Goal: Subscribe to service/newsletter

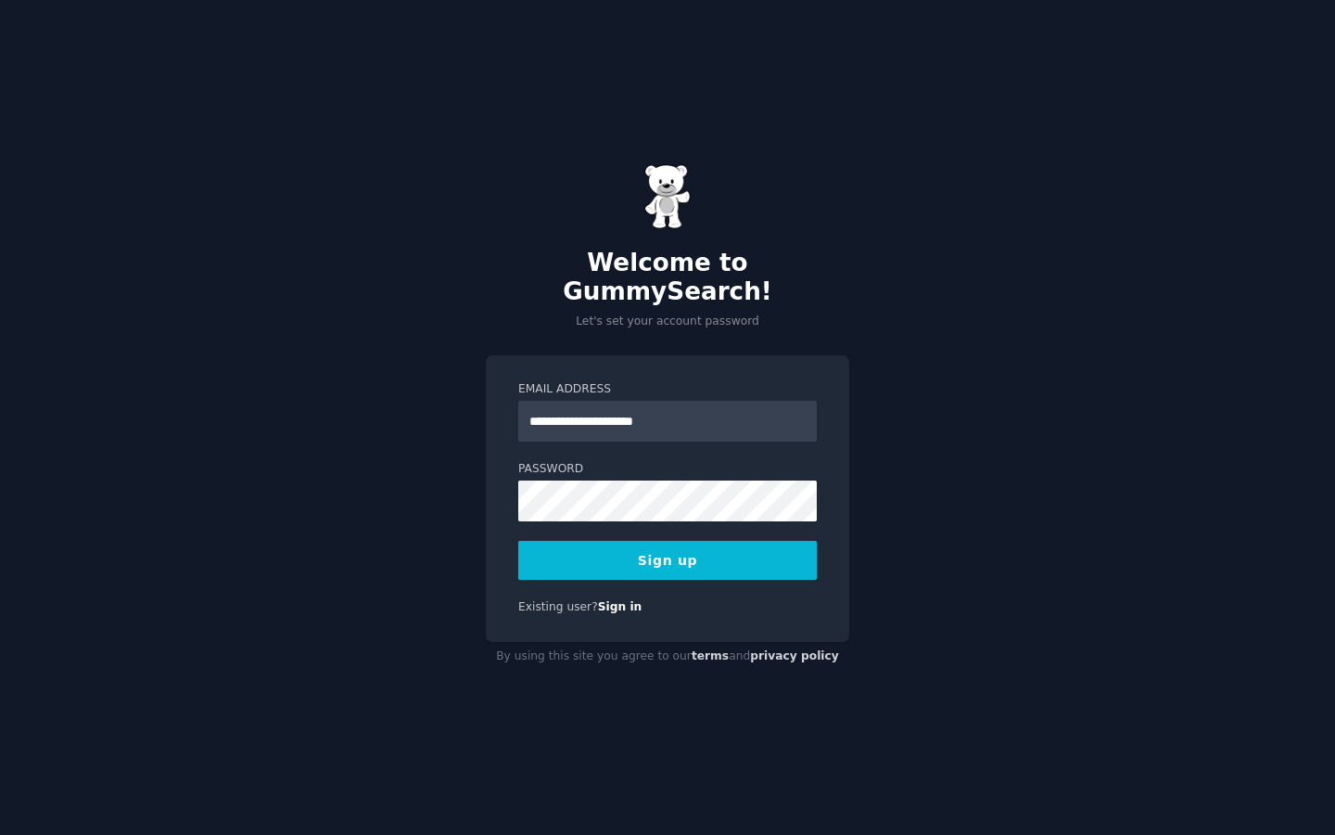
type input "**********"
click at [626, 542] on button "Sign up" at bounding box center [667, 560] width 299 height 39
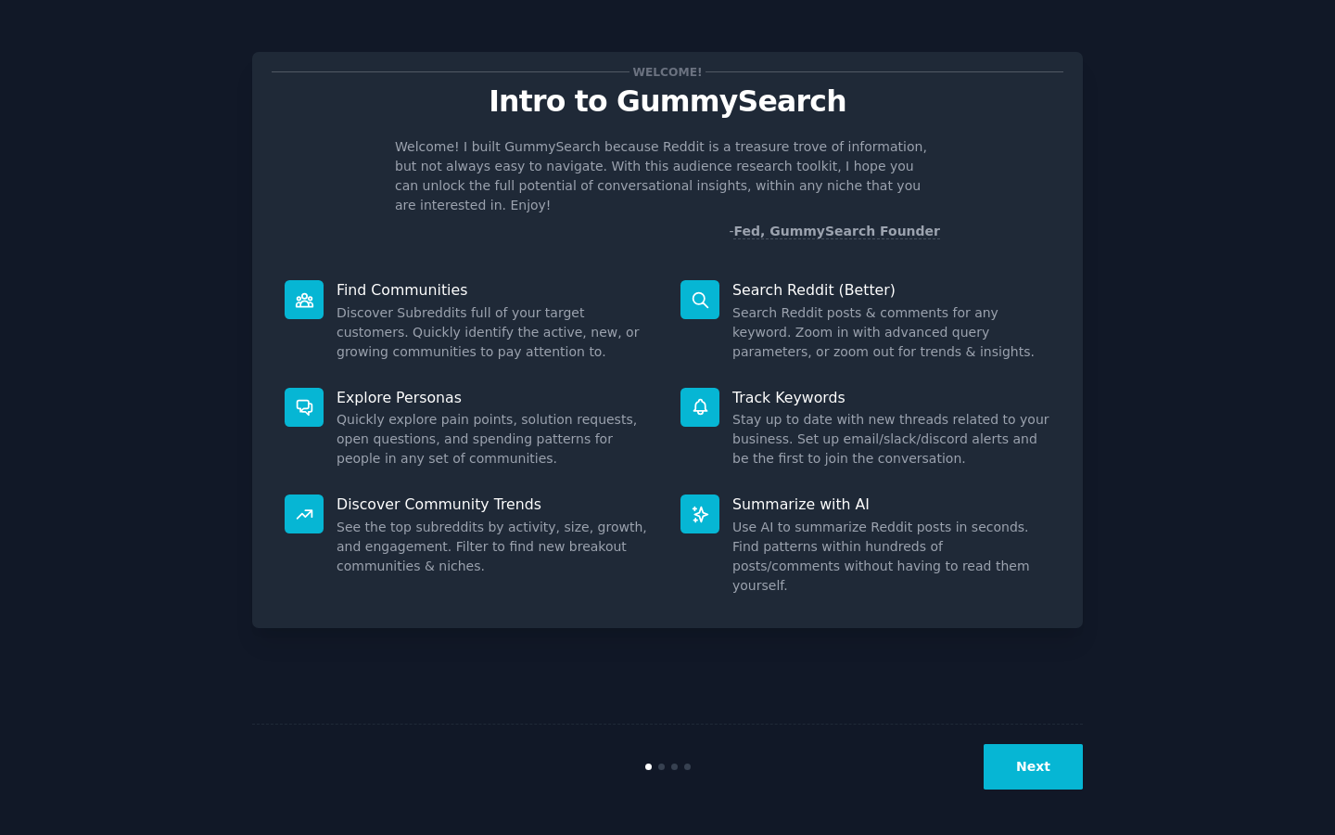
click at [1028, 765] on button "Next" at bounding box center [1033, 766] width 99 height 45
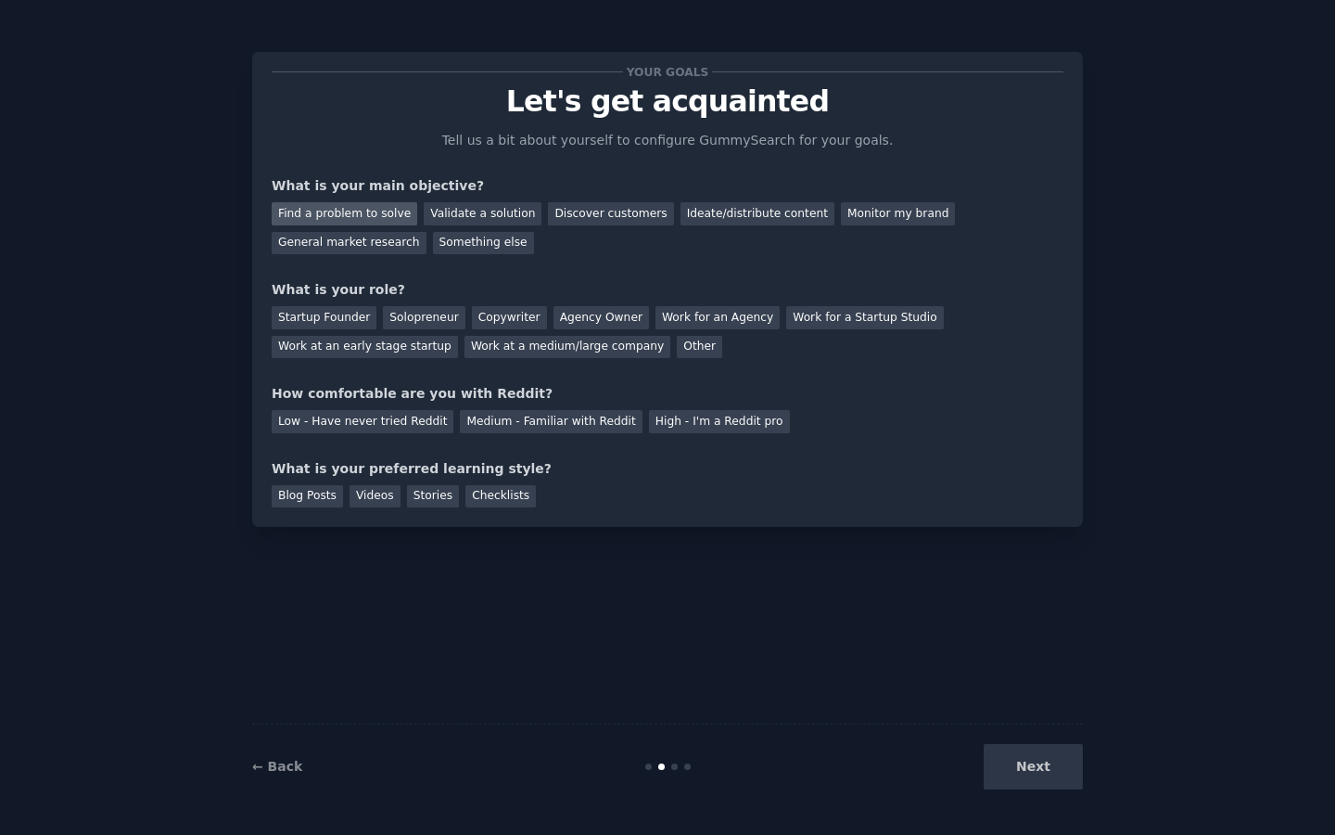
click at [364, 213] on div "Find a problem to solve" at bounding box center [345, 213] width 146 height 23
click at [570, 212] on div "Discover customers" at bounding box center [610, 213] width 125 height 23
click at [351, 211] on div "Find a problem to solve" at bounding box center [345, 213] width 146 height 23
click at [478, 342] on div "Work at a medium/large company" at bounding box center [568, 347] width 206 height 23
click at [437, 317] on div "Solopreneur" at bounding box center [424, 317] width 82 height 23
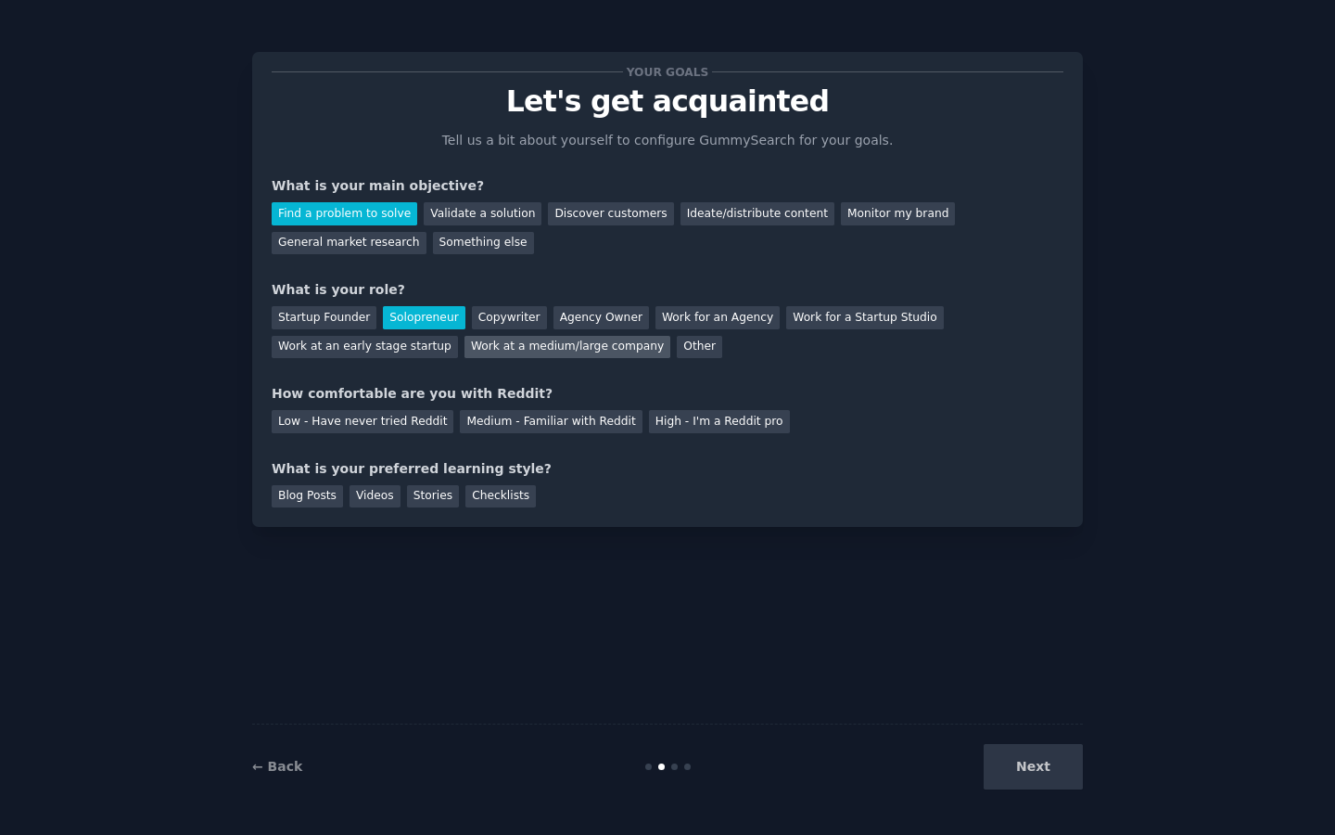
click at [489, 344] on div "Work at a medium/large company" at bounding box center [568, 347] width 206 height 23
click at [559, 415] on div "Medium - Familiar with Reddit" at bounding box center [551, 421] width 182 height 23
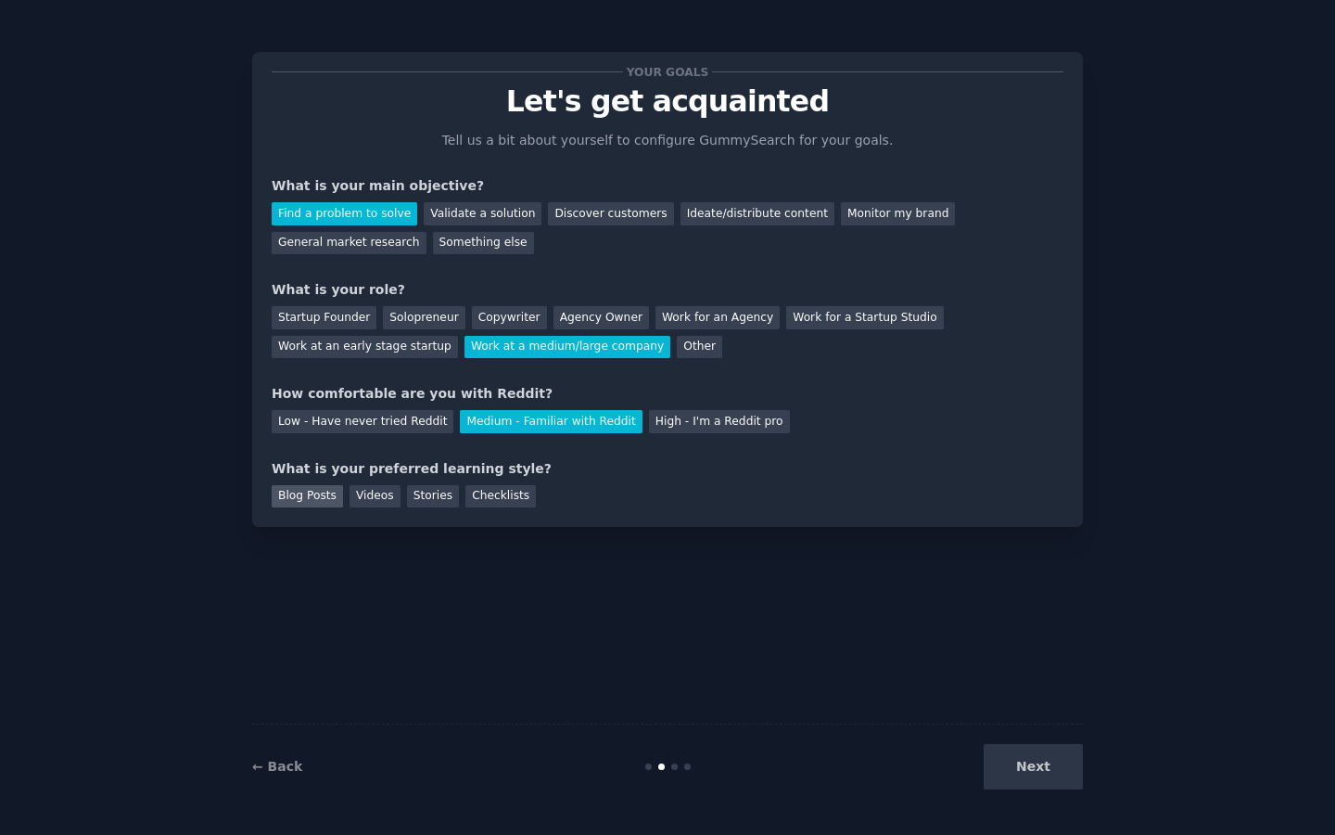
click at [300, 499] on div "Blog Posts" at bounding box center [307, 496] width 71 height 23
click at [1046, 774] on button "Next" at bounding box center [1033, 766] width 99 height 45
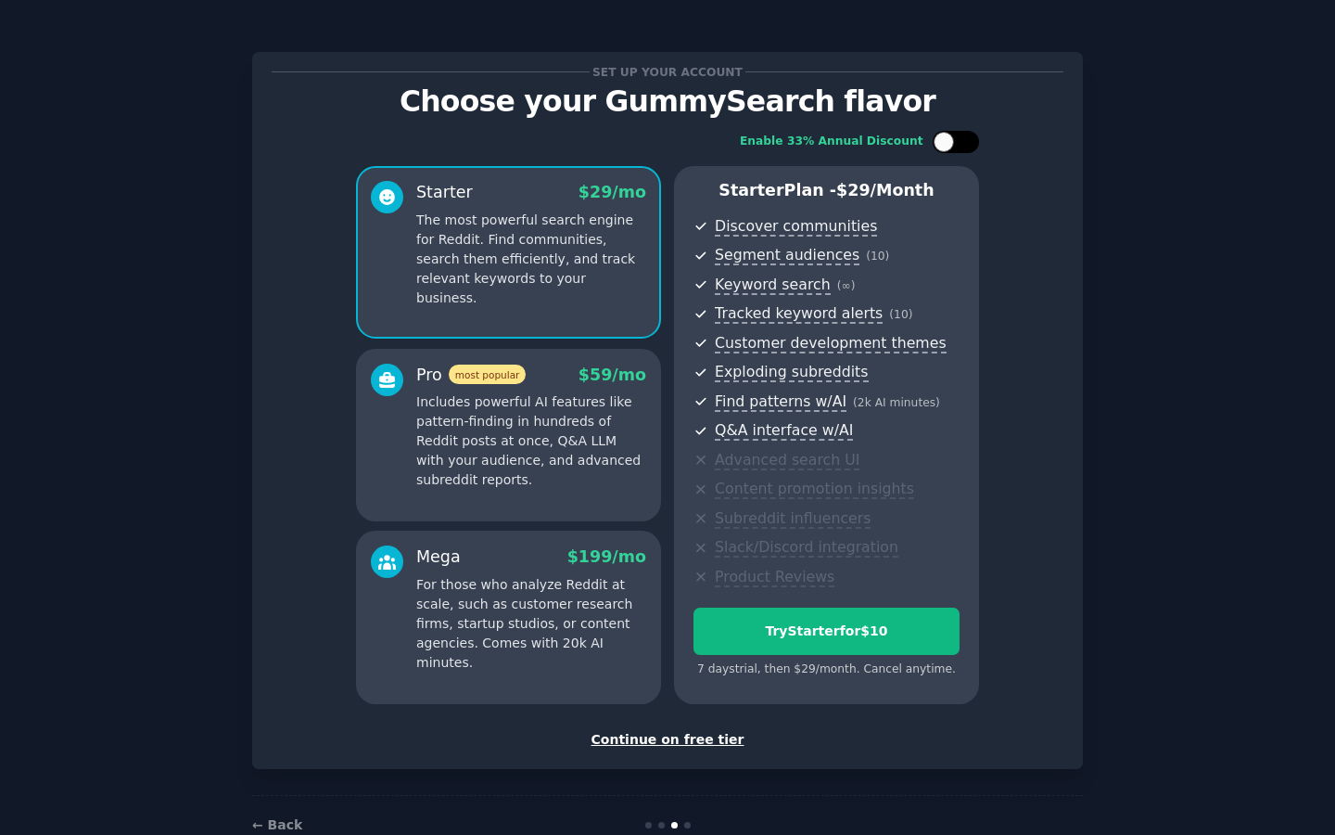
click at [956, 143] on div at bounding box center [956, 142] width 46 height 22
click at [958, 143] on div at bounding box center [968, 142] width 20 height 20
click at [956, 143] on div at bounding box center [956, 142] width 46 height 22
click at [958, 143] on div at bounding box center [968, 142] width 20 height 20
click at [956, 143] on div at bounding box center [956, 142] width 46 height 22
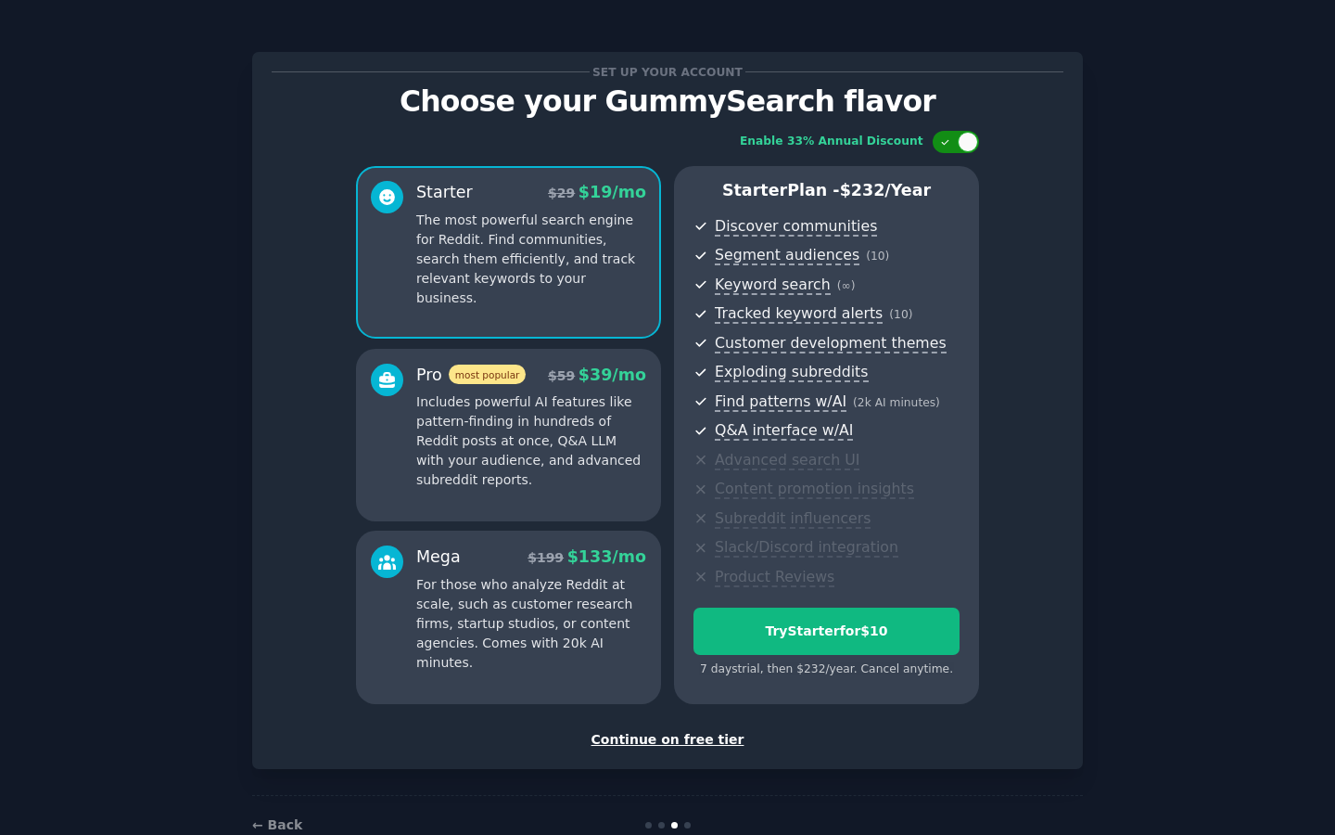
click at [958, 143] on div at bounding box center [968, 142] width 20 height 20
click at [956, 143] on div at bounding box center [956, 142] width 46 height 22
click at [958, 143] on div at bounding box center [968, 142] width 20 height 20
checkbox input "false"
click at [675, 739] on div "Continue on free tier" at bounding box center [668, 739] width 792 height 19
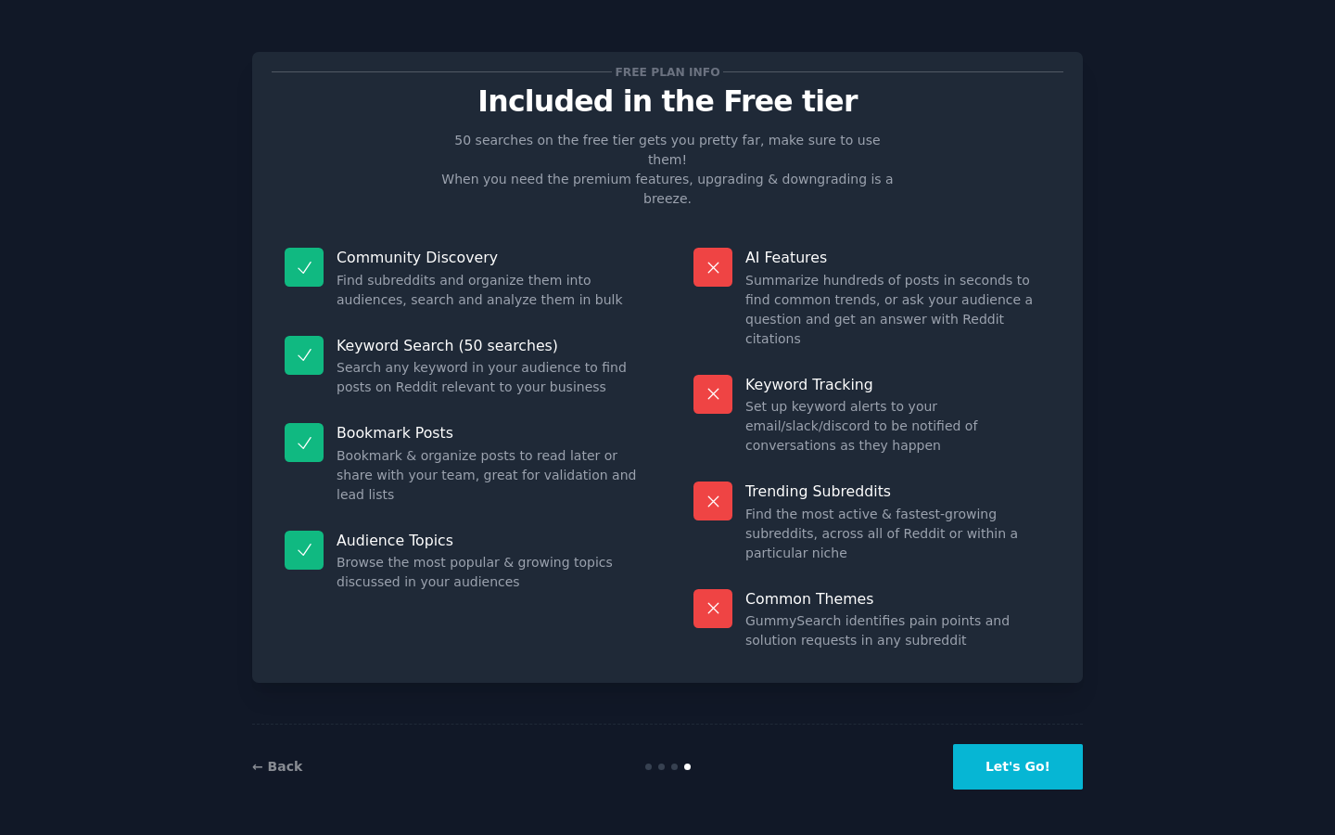
click at [1010, 762] on button "Let's Go!" at bounding box center [1018, 766] width 130 height 45
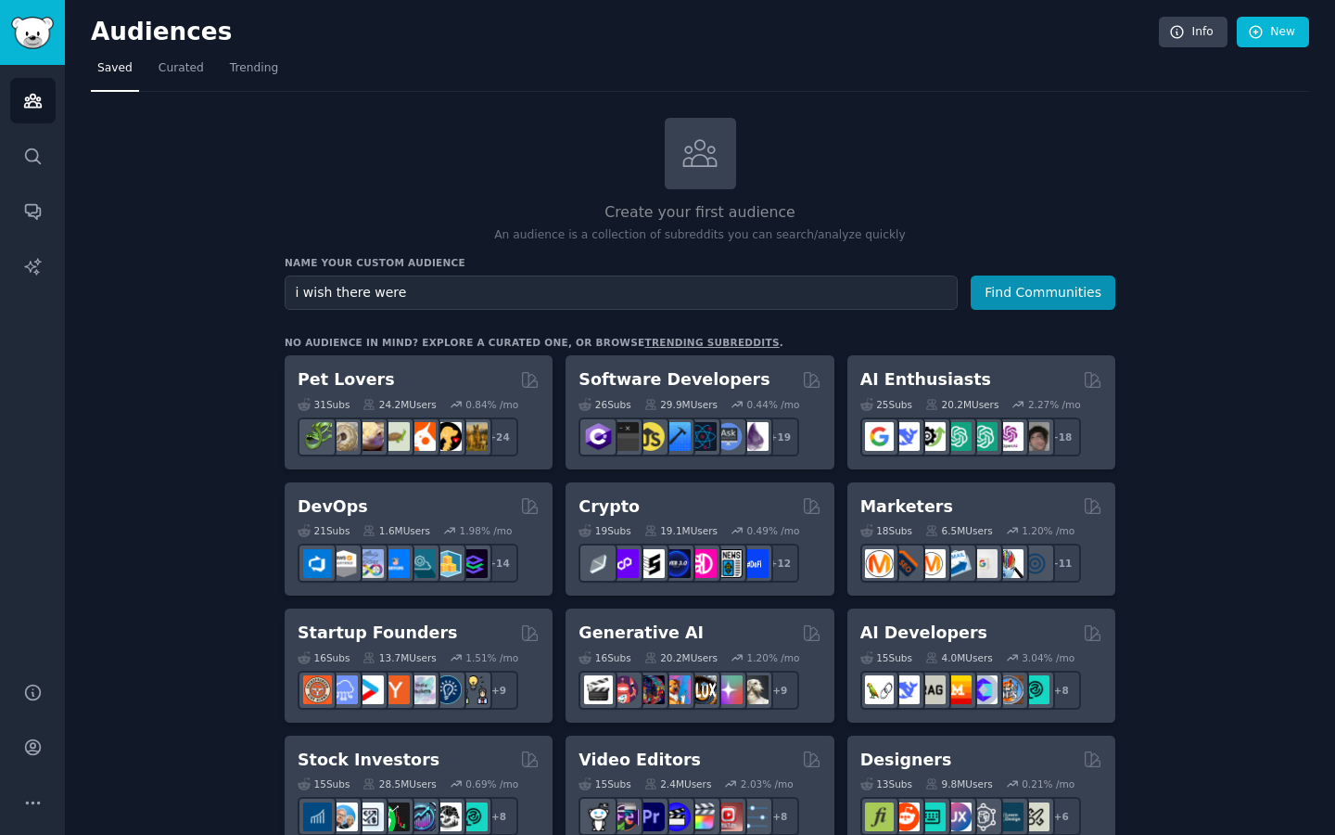
type input "i wish there were"
click at [971, 275] on button "Find Communities" at bounding box center [1043, 292] width 145 height 34
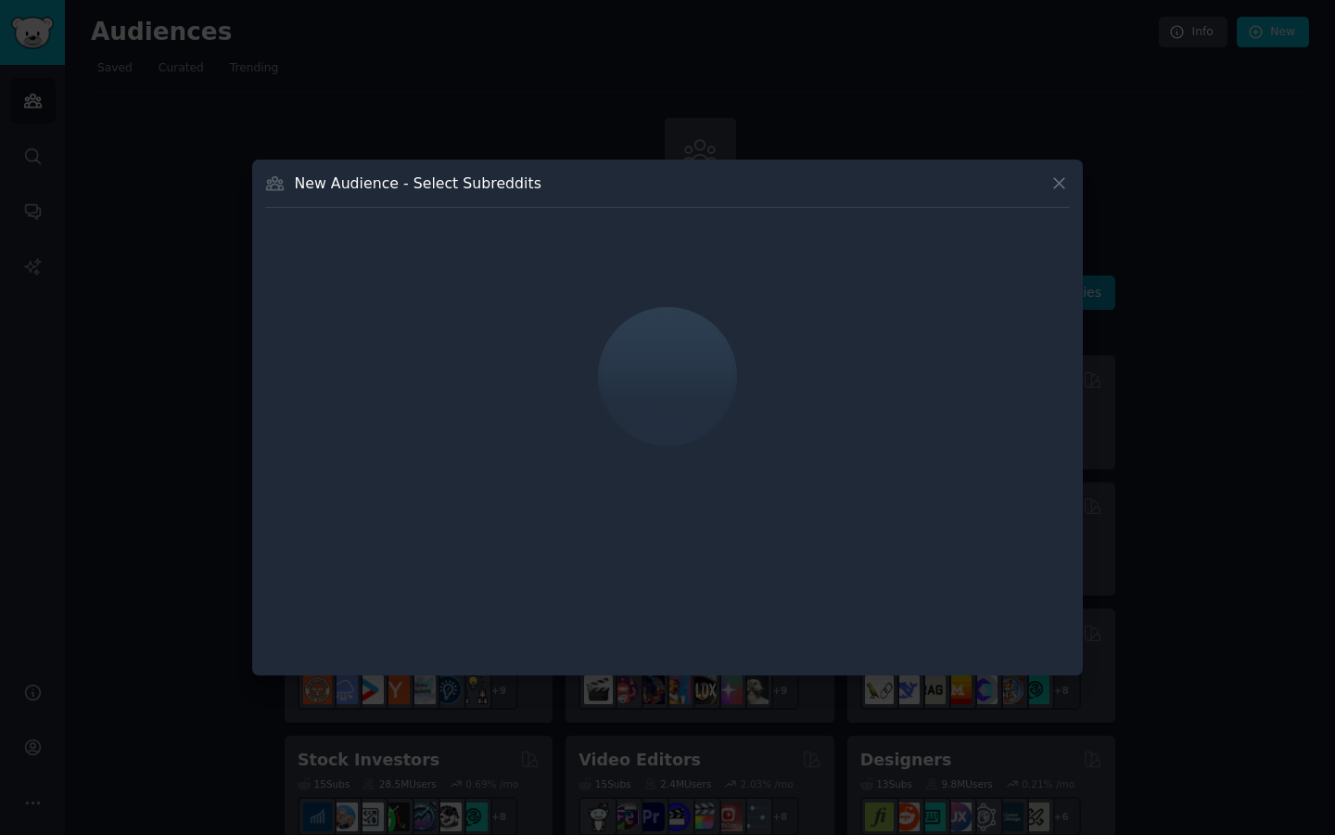
click at [1062, 186] on icon at bounding box center [1059, 182] width 19 height 19
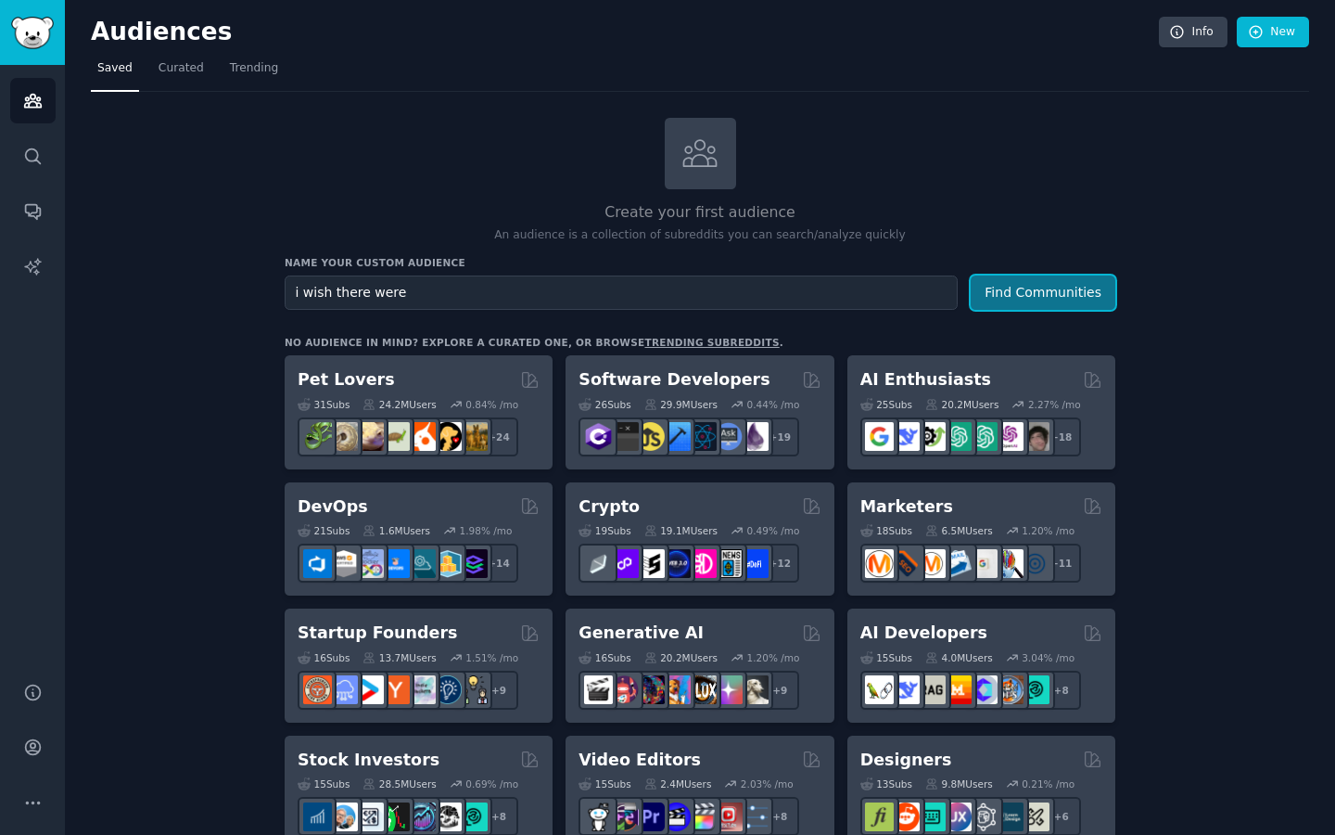
click at [1045, 298] on button "Find Communities" at bounding box center [1043, 292] width 145 height 34
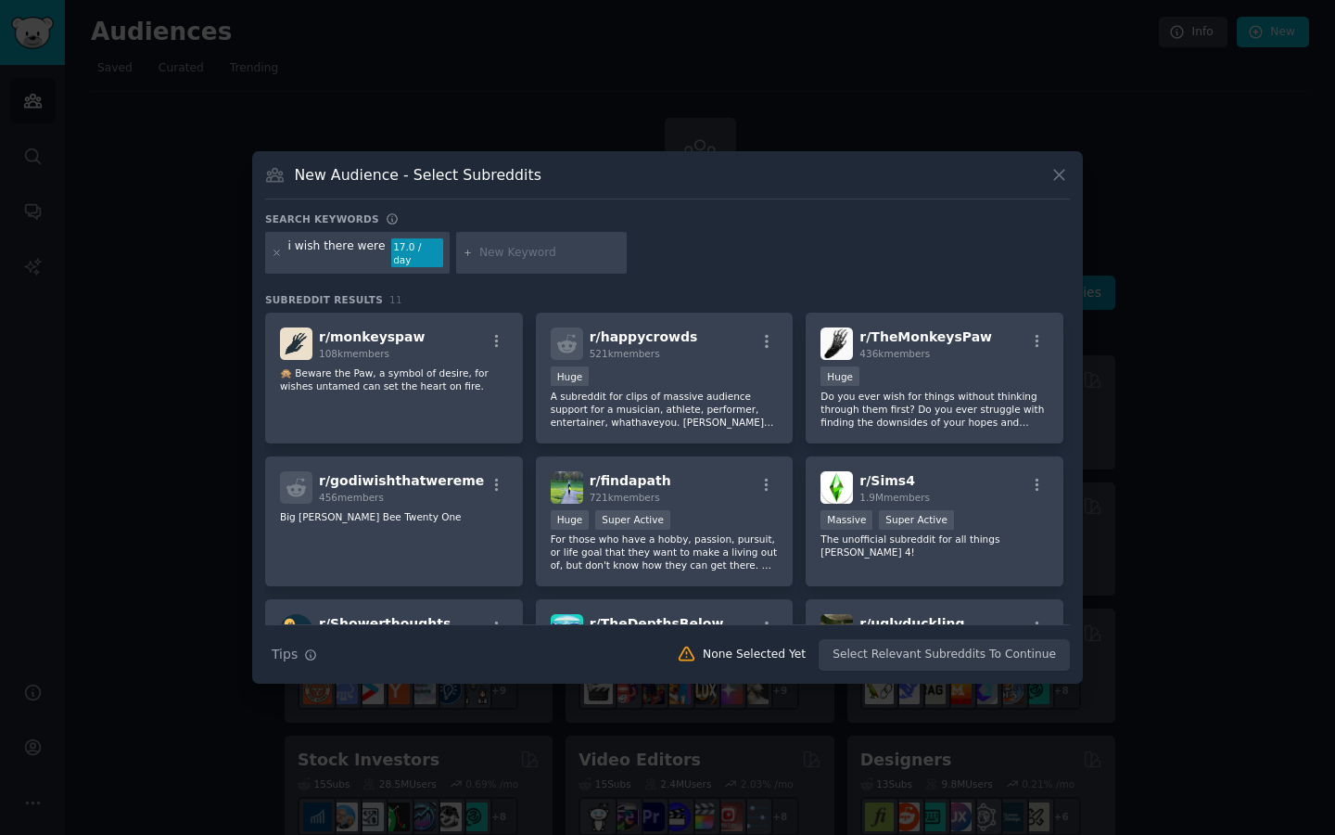
click at [1056, 172] on icon at bounding box center [1059, 174] width 19 height 19
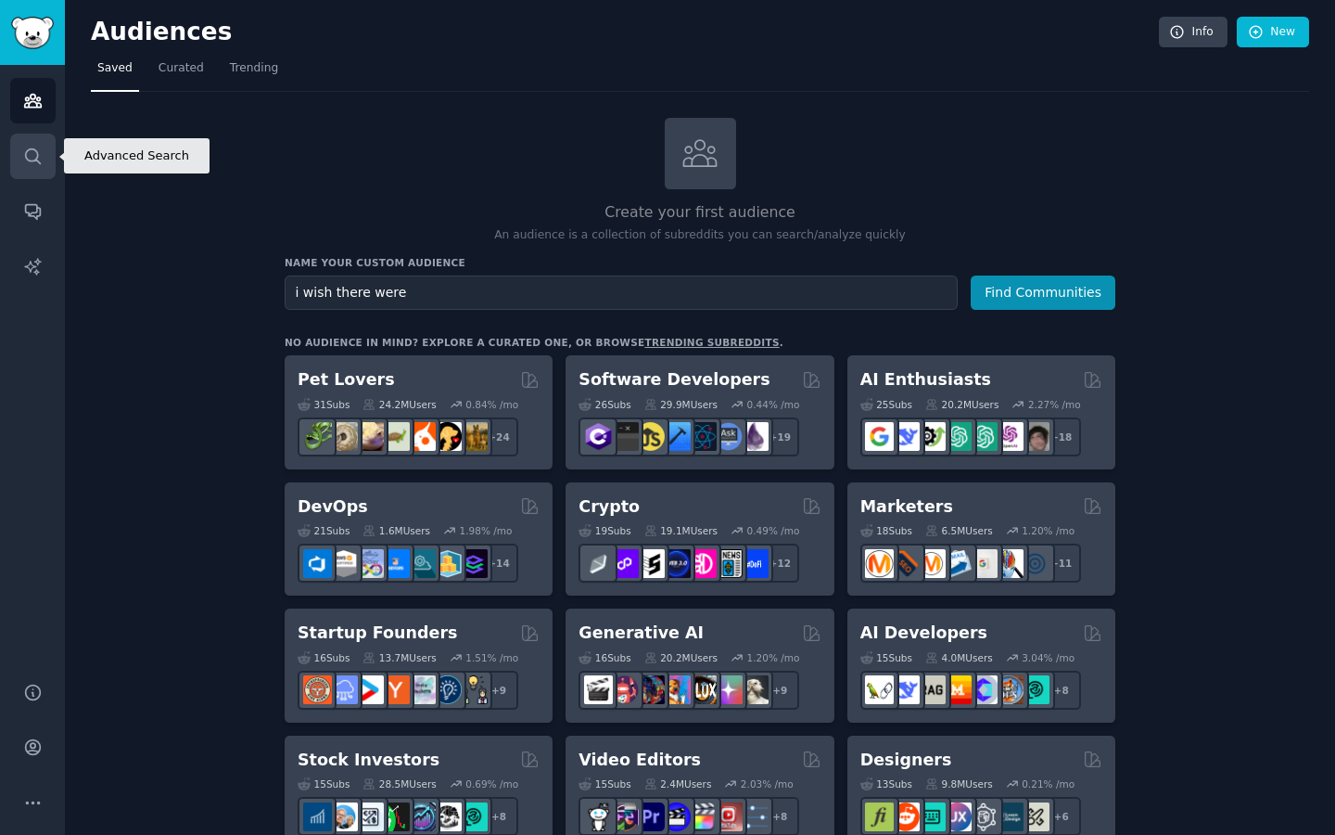
click at [50, 151] on link "Search" at bounding box center [32, 156] width 45 height 45
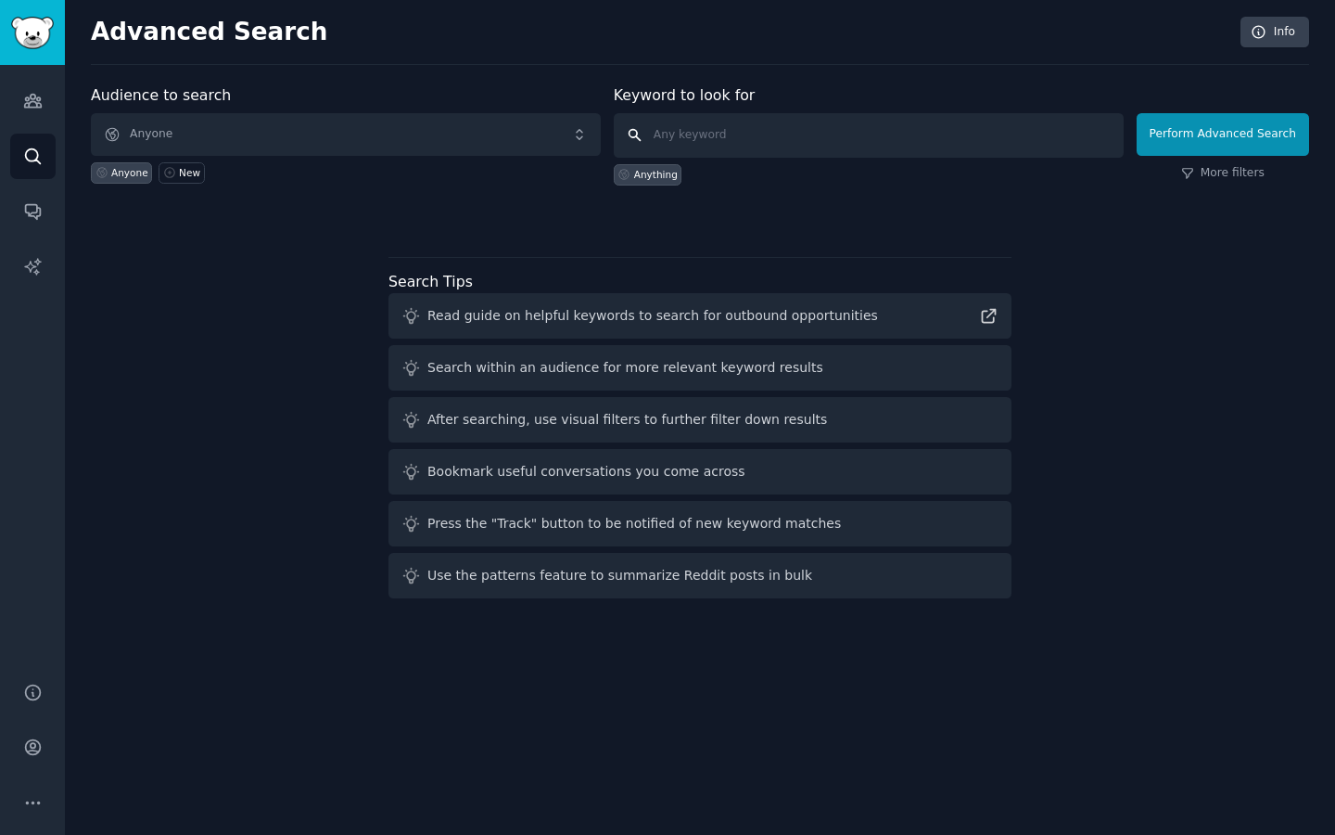
click at [809, 144] on input "text" at bounding box center [869, 135] width 510 height 45
type input "i wish there were"
click button "Perform Advanced Search" at bounding box center [1223, 134] width 172 height 43
click at [35, 109] on icon "Sidebar" at bounding box center [32, 100] width 19 height 19
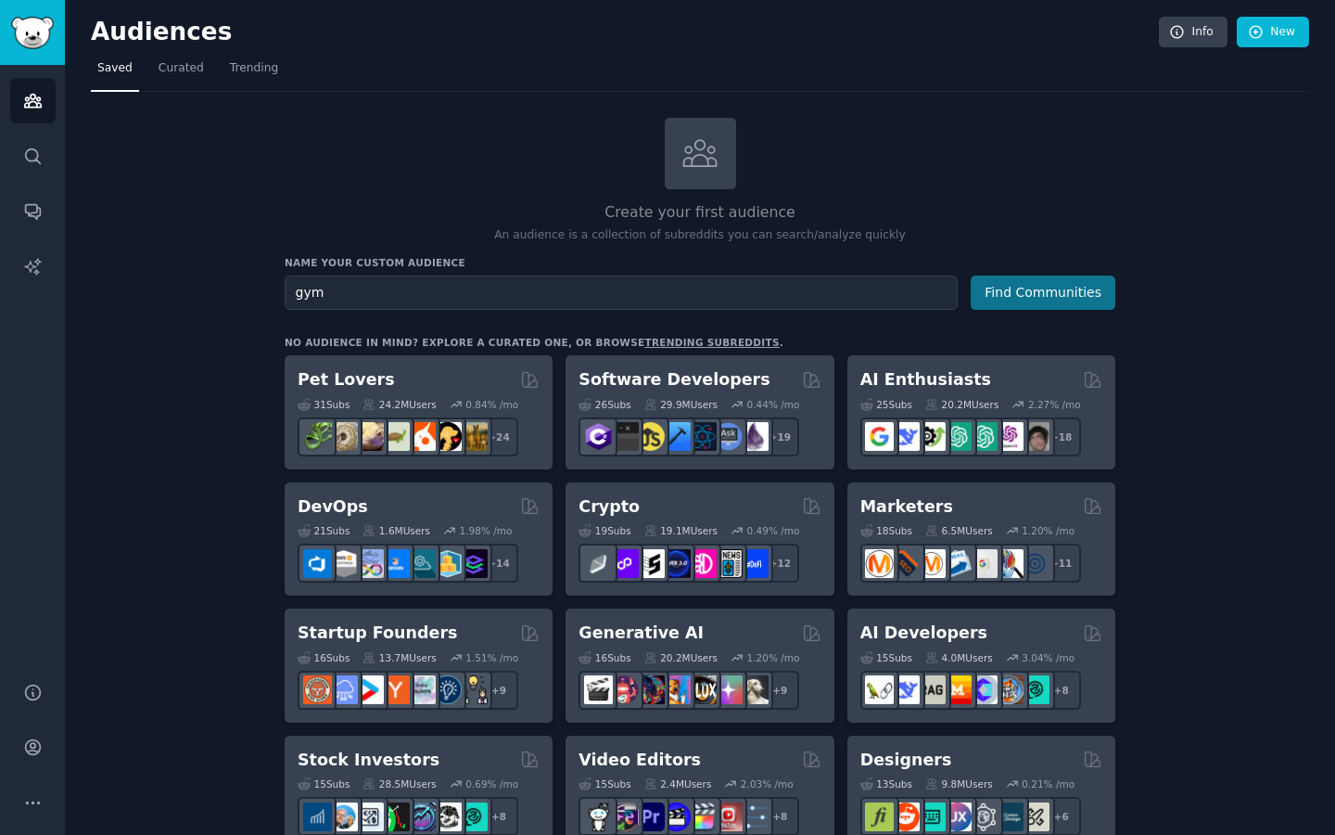
type input "gym"
click at [1003, 285] on button "Find Communities" at bounding box center [1043, 292] width 145 height 34
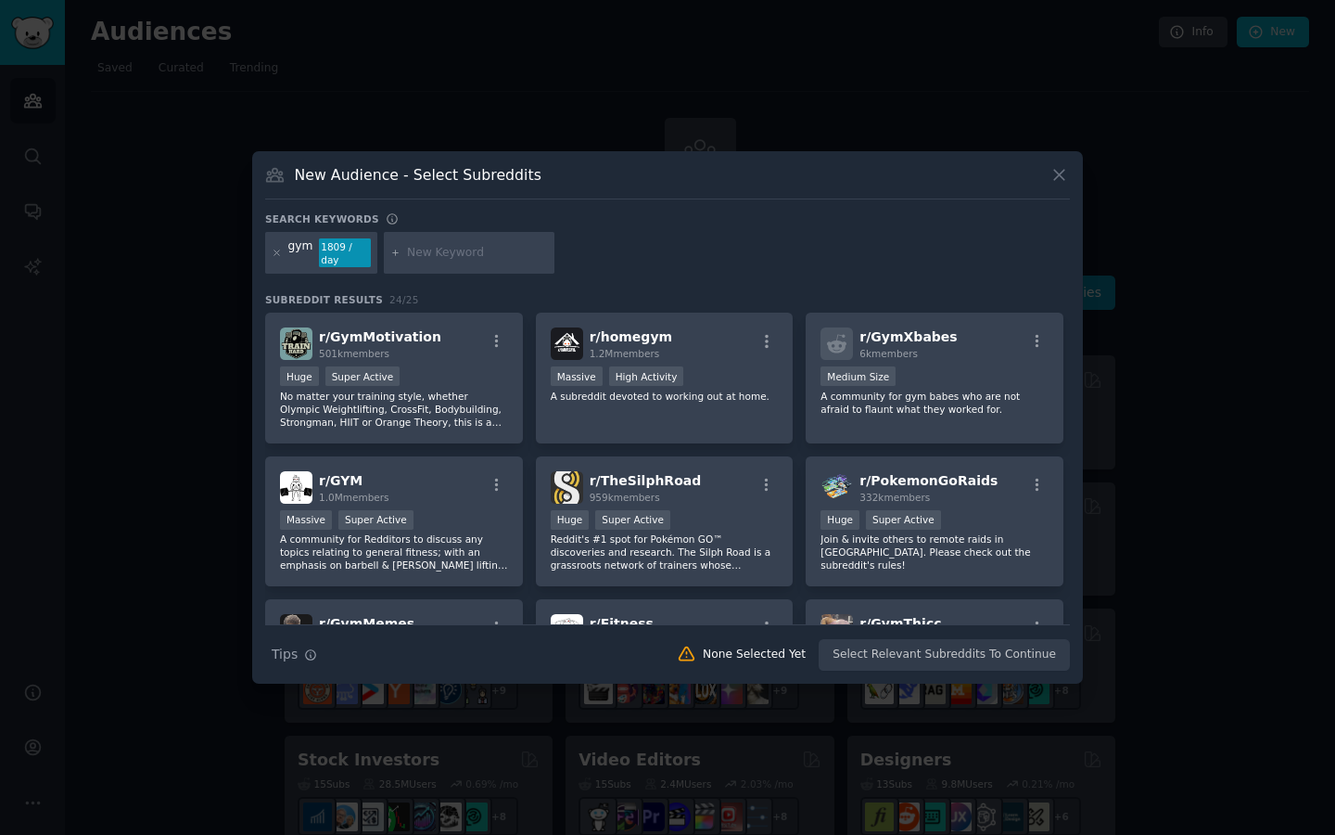
click at [1062, 174] on icon at bounding box center [1059, 174] width 19 height 19
